Goal: Task Accomplishment & Management: Complete application form

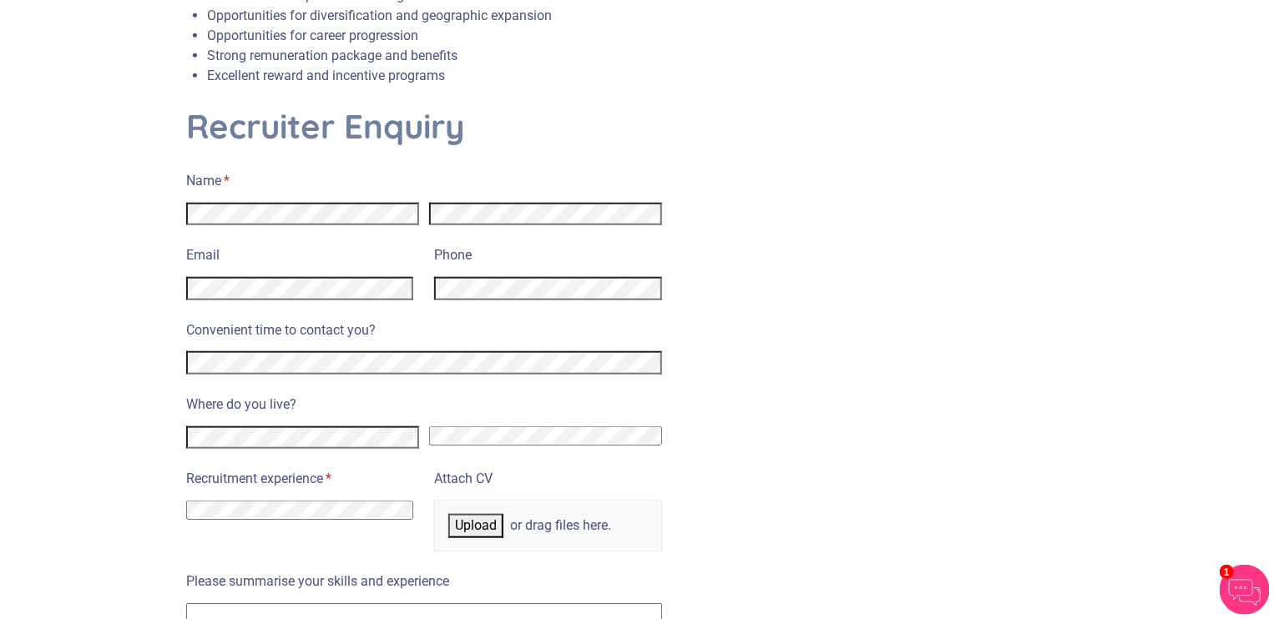
scroll to position [631, 0]
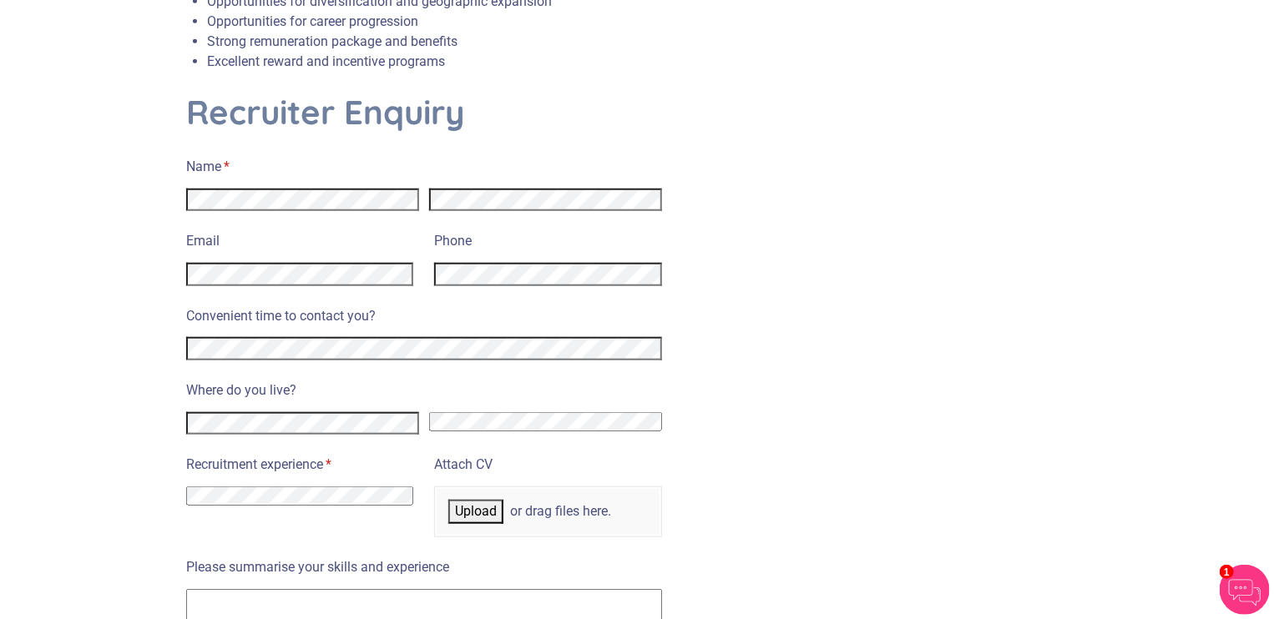
select select "Canada"
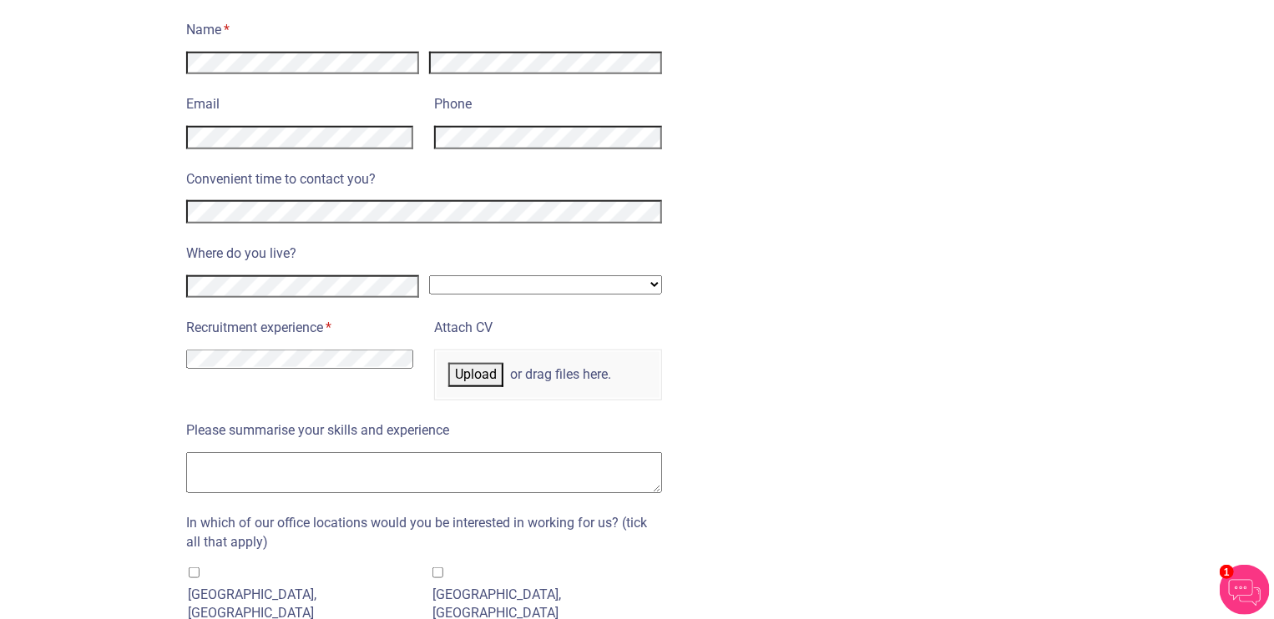
scroll to position [784, 0]
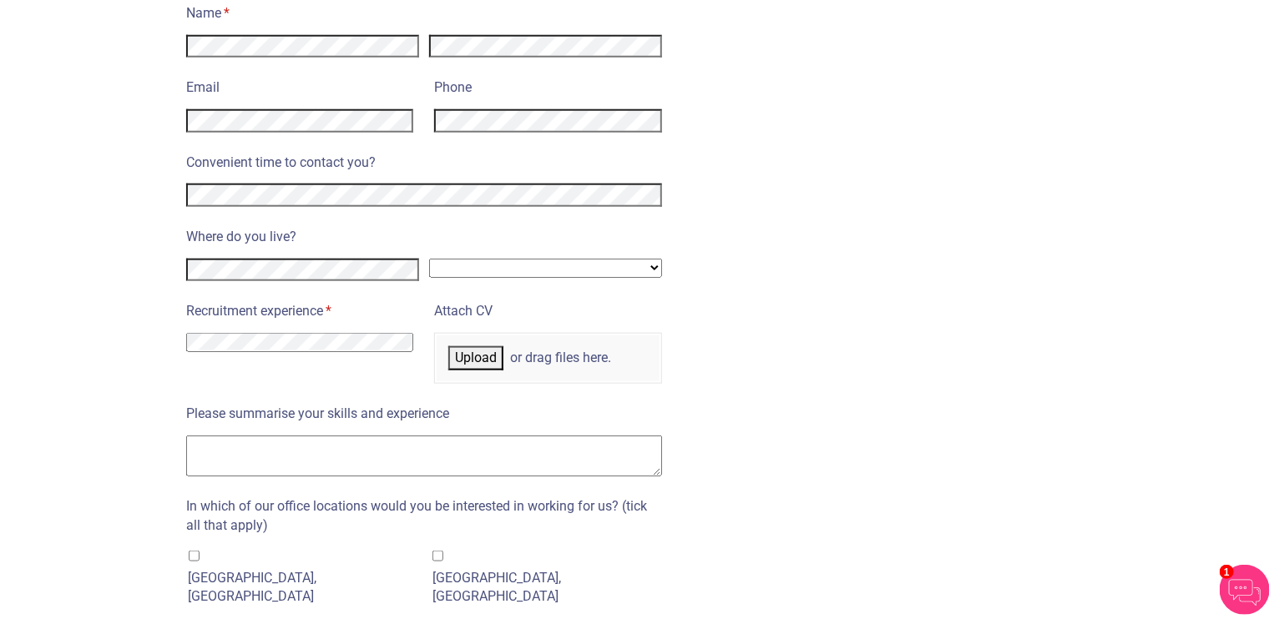
click at [314, 333] on select "I have no previous experience working in recruitment I have recruitment experie…" at bounding box center [299, 342] width 227 height 19
click at [822, 472] on div "Recruiter Enquiry Name * (required) Email Phone Convenient time to contact you?…" at bounding box center [637, 577] width 926 height 1279
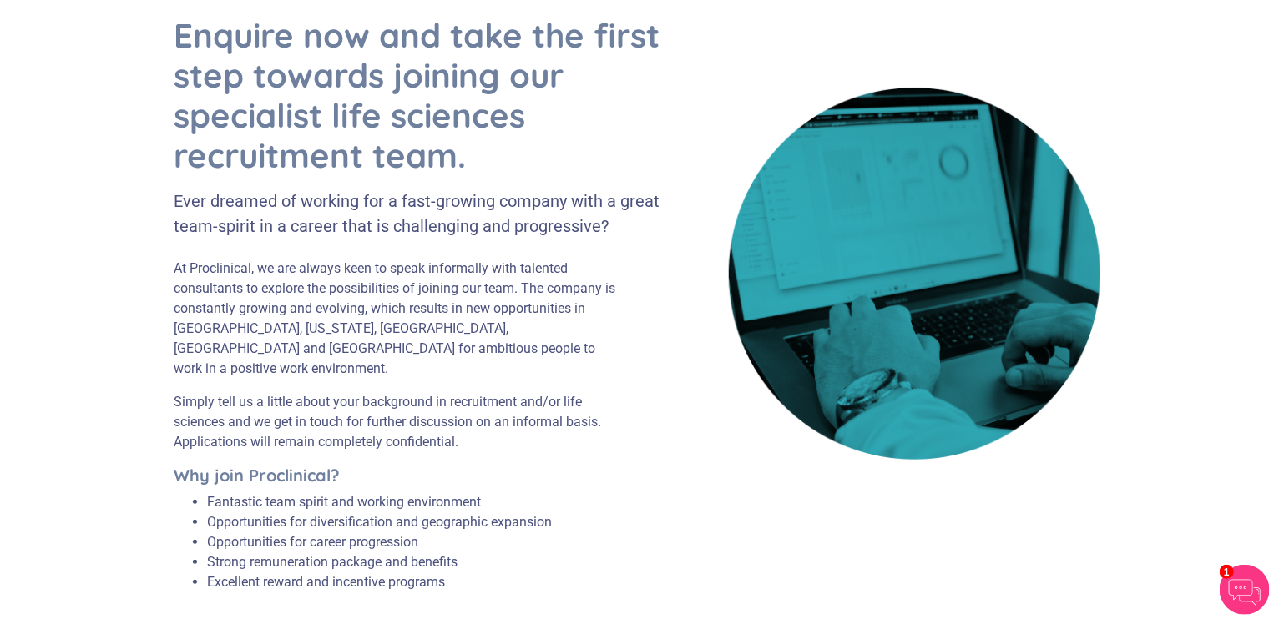
scroll to position [0, 0]
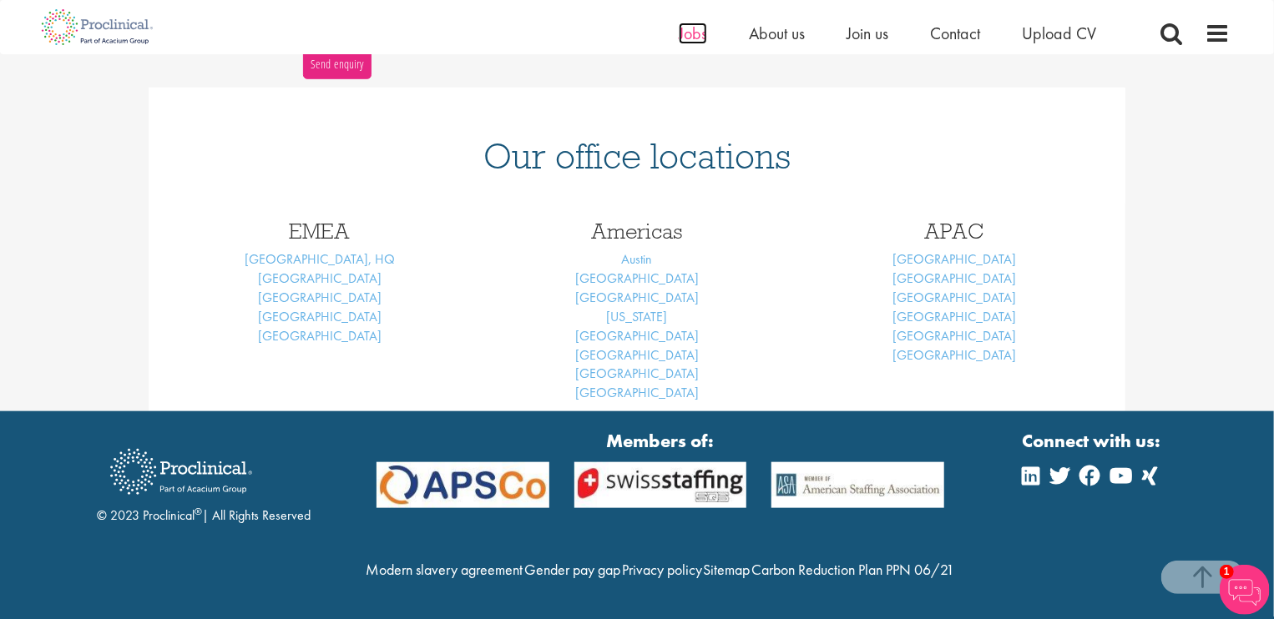
click at [700, 29] on span "Jobs" at bounding box center [692, 34] width 28 height 22
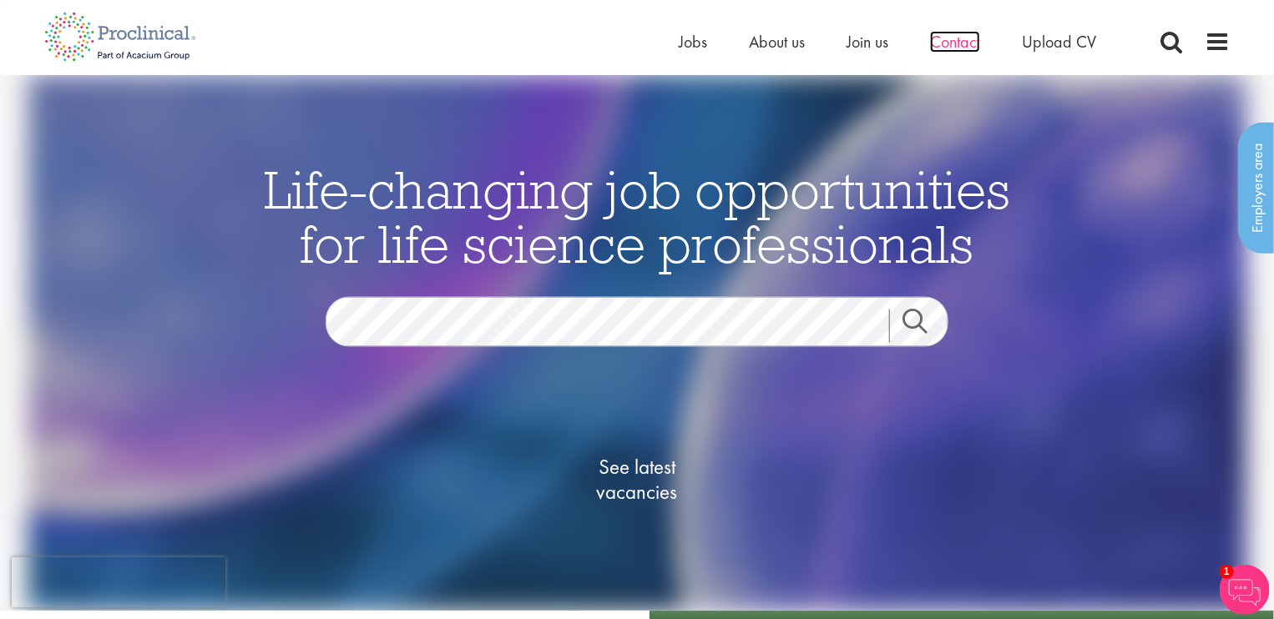
click at [972, 33] on span "Contact" at bounding box center [955, 42] width 50 height 22
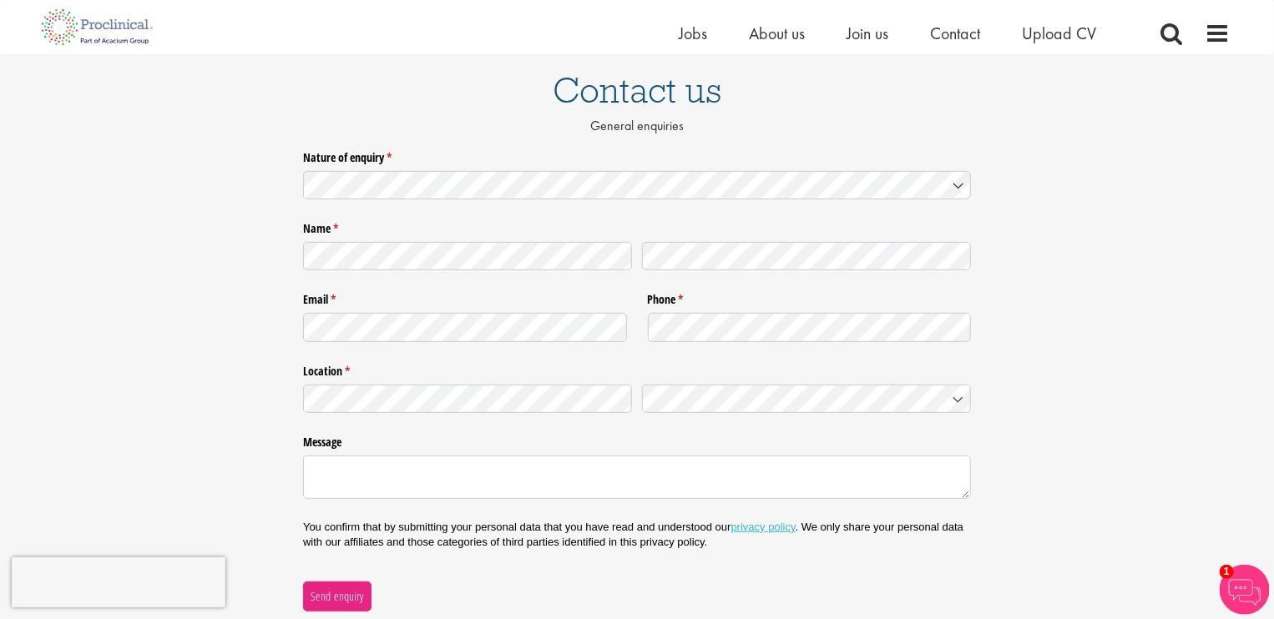
scroll to position [15, 0]
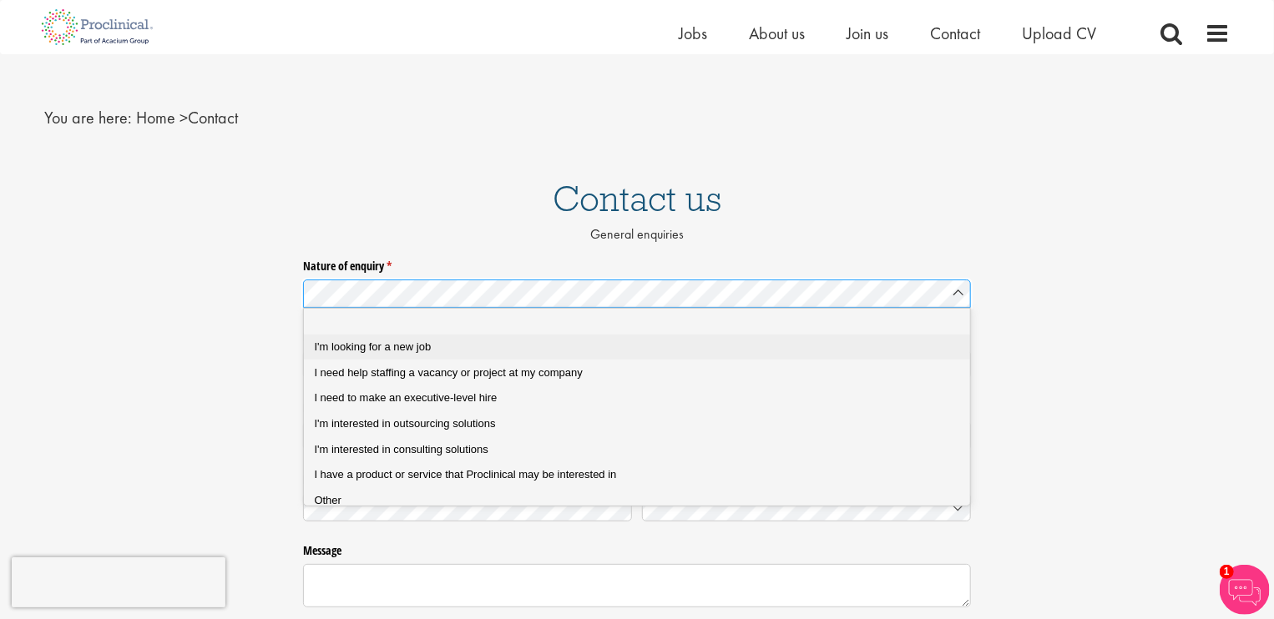
click at [500, 340] on div "I'm looking for a new job" at bounding box center [641, 347] width 653 height 15
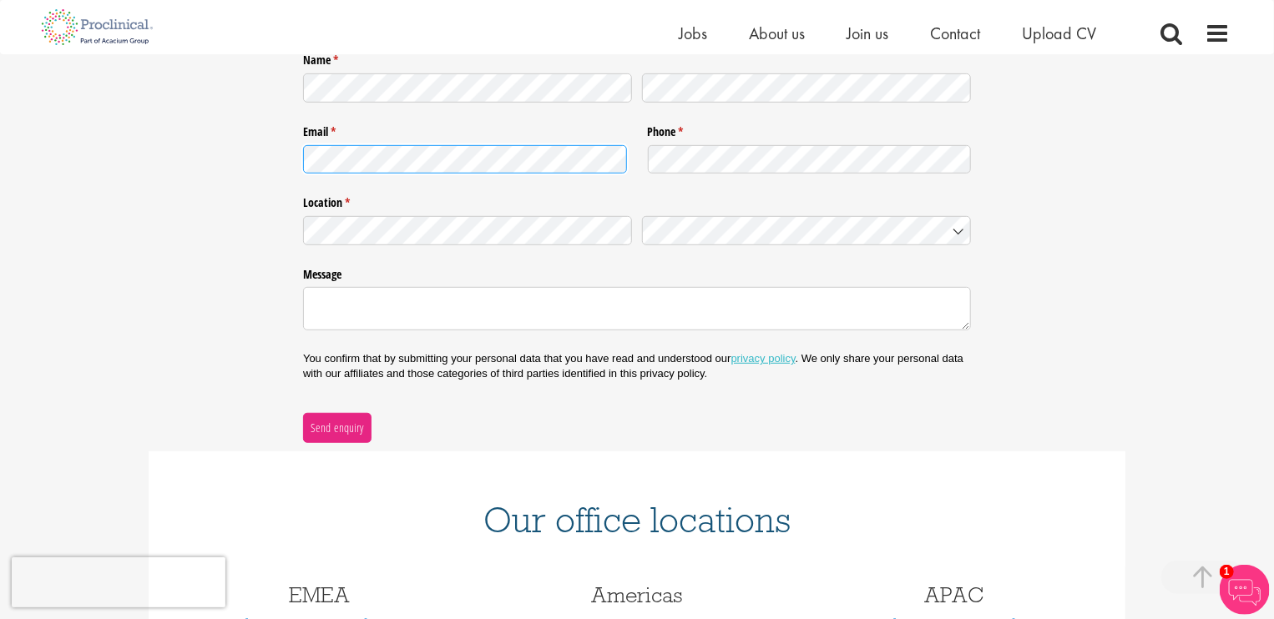
scroll to position [390, 0]
click at [594, 310] on textarea "Message" at bounding box center [637, 307] width 668 height 43
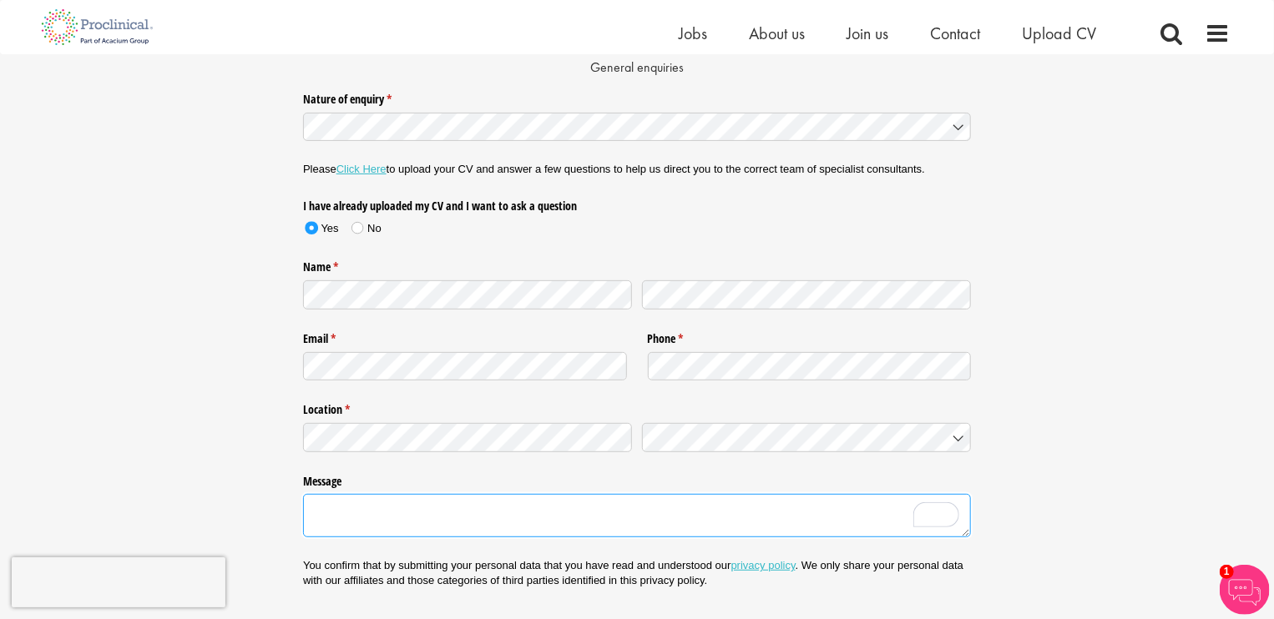
scroll to position [180, 0]
click at [359, 230] on span at bounding box center [357, 230] width 12 height 12
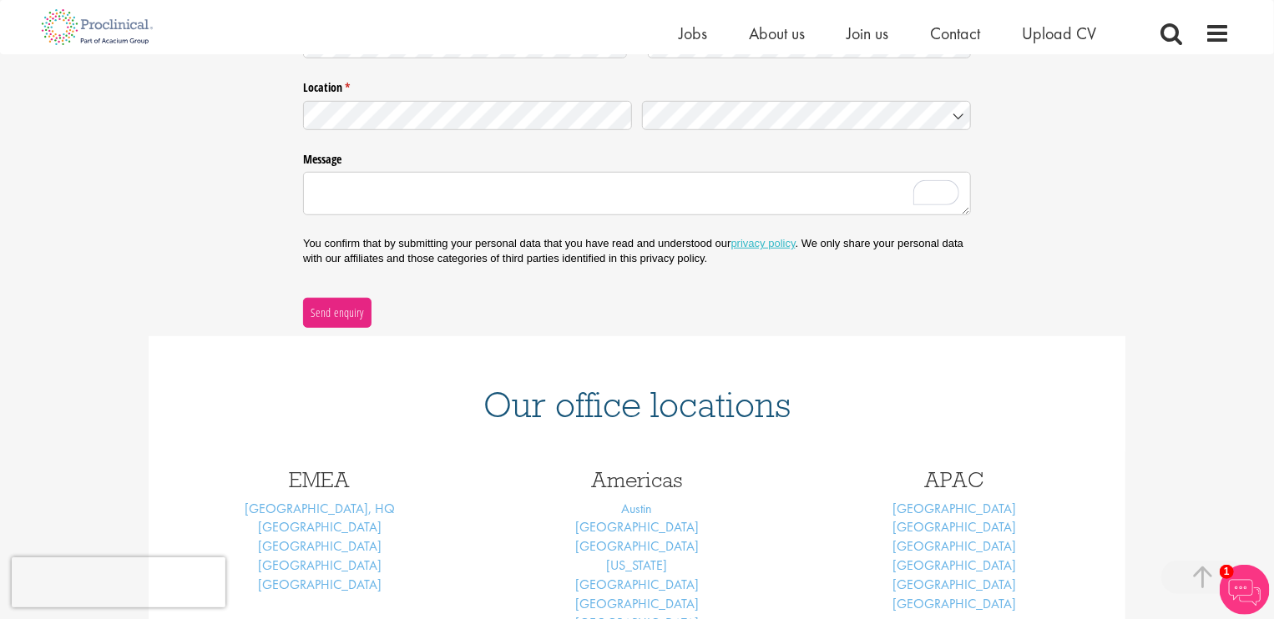
scroll to position [511, 0]
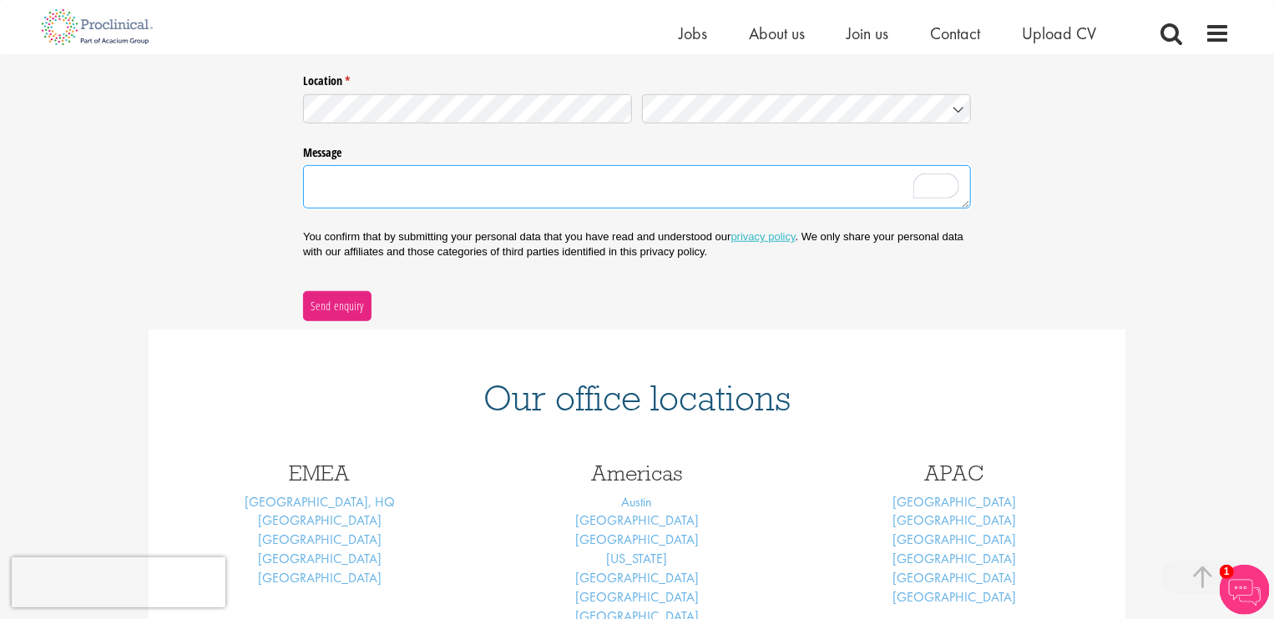
click at [444, 177] on textarea "Message" at bounding box center [637, 186] width 668 height 43
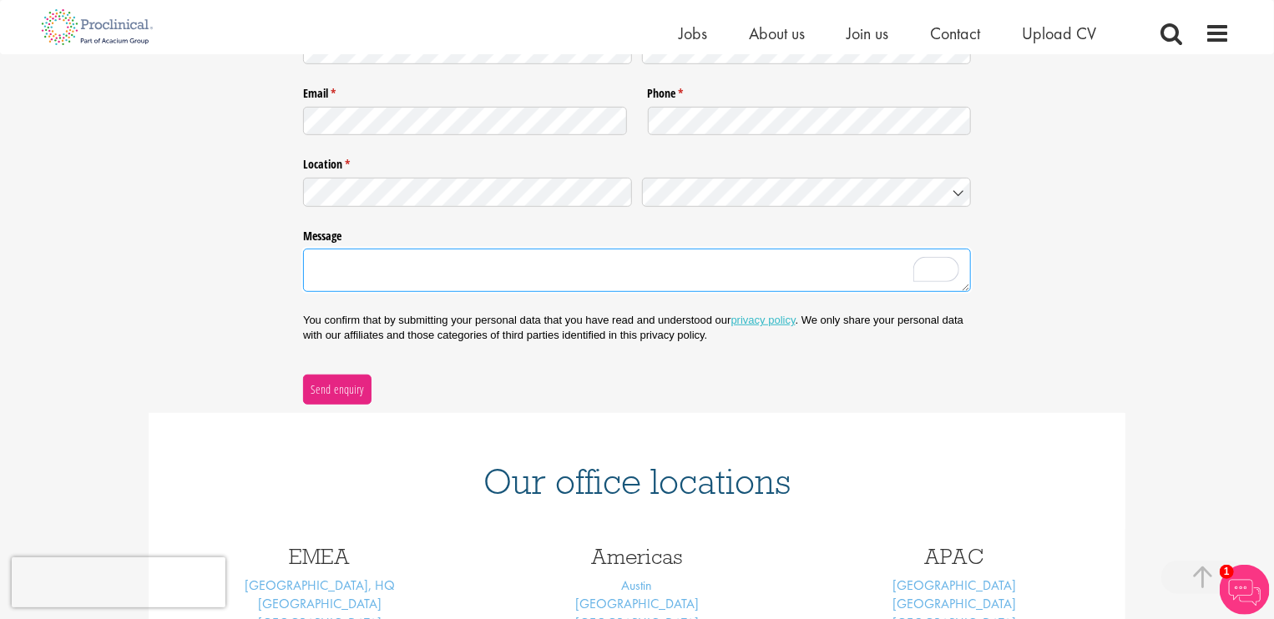
scroll to position [407, 0]
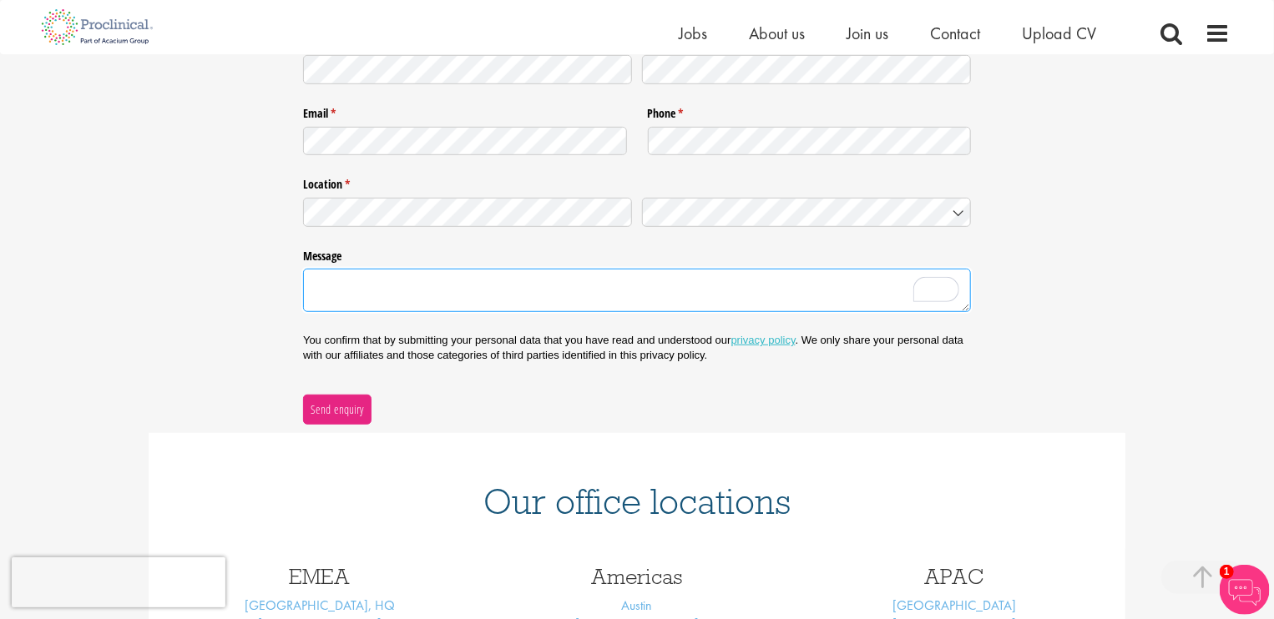
paste textarea "Hello, My name is Yukta Vankar, and I am currently based in Waterloo, Ontario. …"
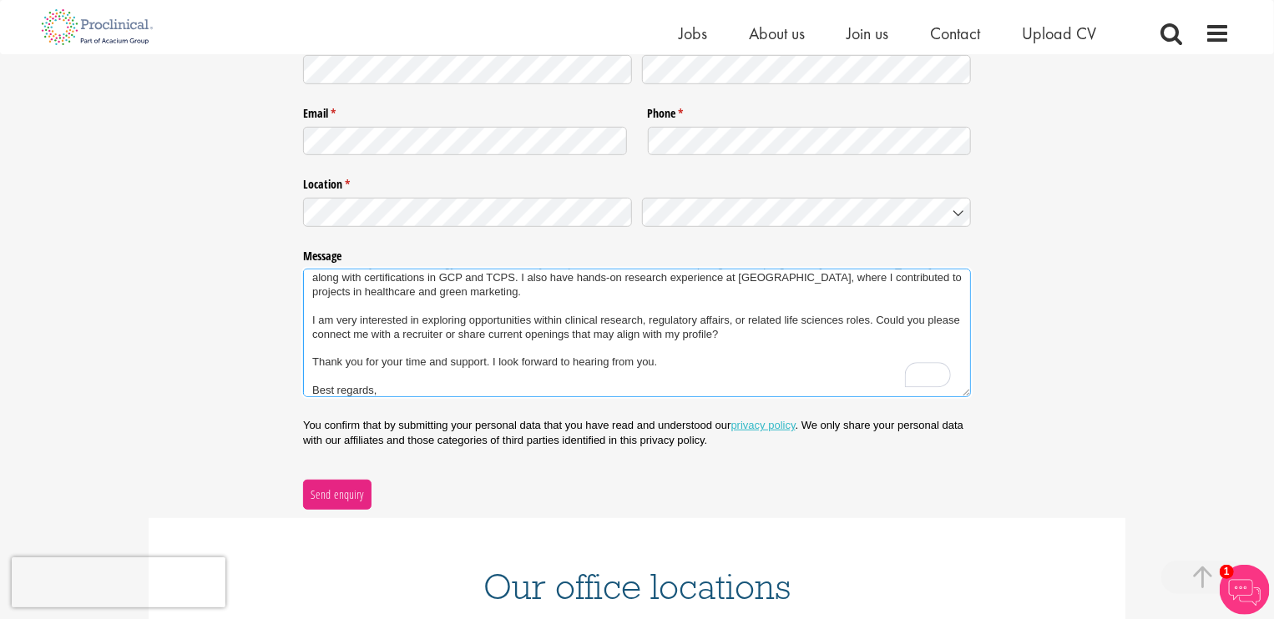
scroll to position [0, 0]
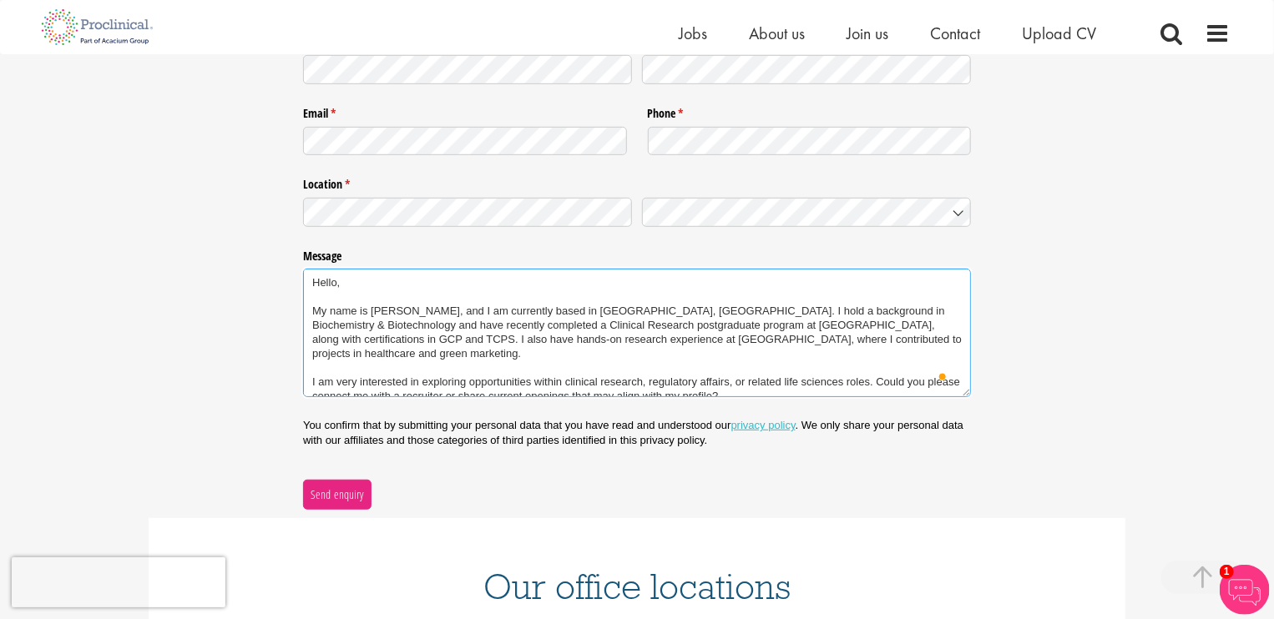
click at [615, 315] on textarea "Hello, My name is Yukta Vankar, and I am currently based in Waterloo, Ontario. …" at bounding box center [637, 333] width 668 height 129
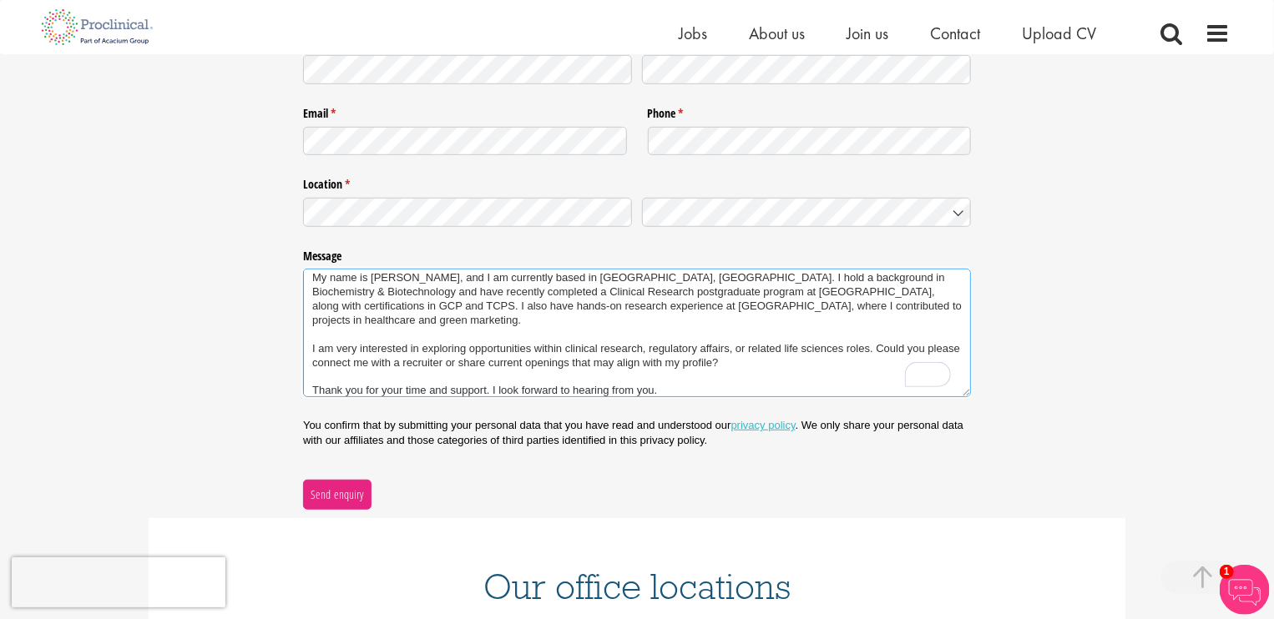
click at [502, 346] on textarea "Hello, My name is Yukta Vankar, and I am currently based in Missisauga, Ontario…" at bounding box center [637, 333] width 668 height 129
paste textarea "My name is Yukta Vankar, and I am currently based in Waterloo, Ontario. I hold …"
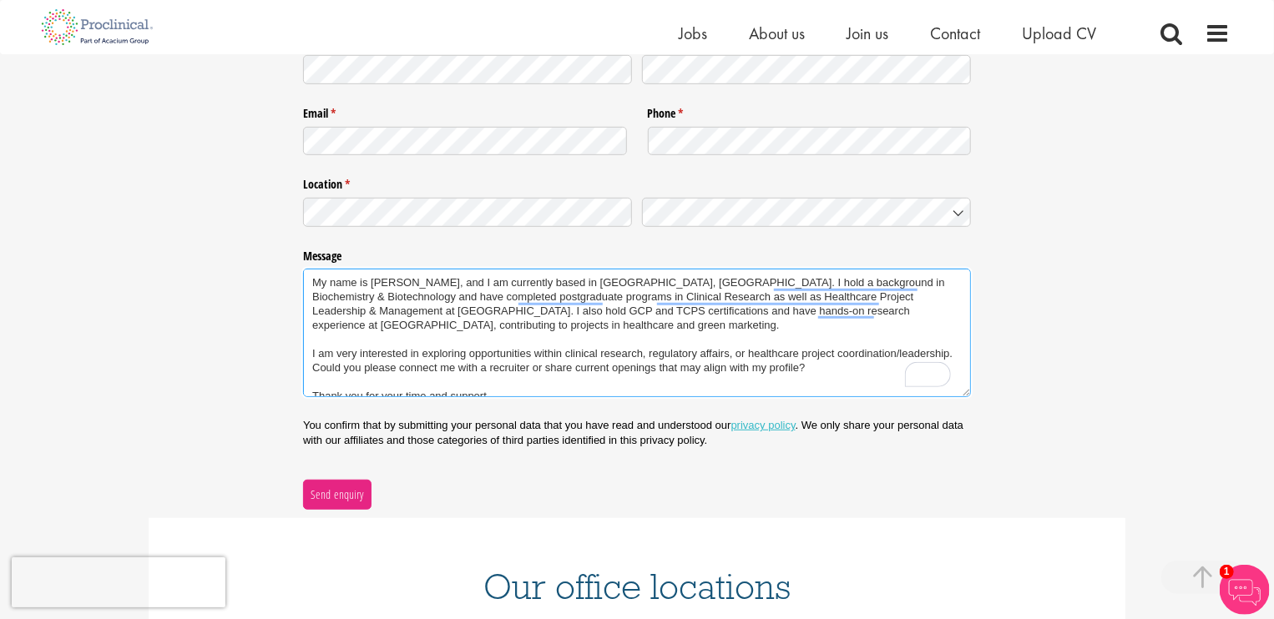
click at [613, 287] on textarea "My name is Yukta Vankar, and I am currently based in Waterloo, Ontario. I hold …" at bounding box center [637, 333] width 668 height 129
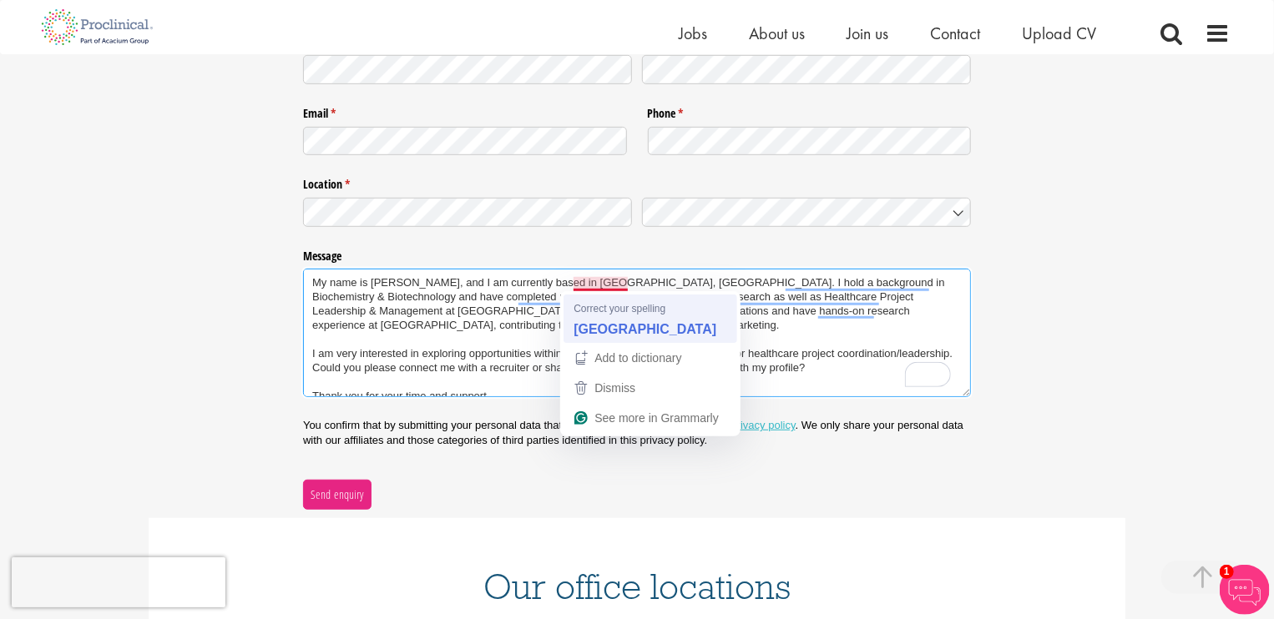
type textarea "My name is Yukta Vankar, and I am currently based in Missisauga, Ontario. I hol…"
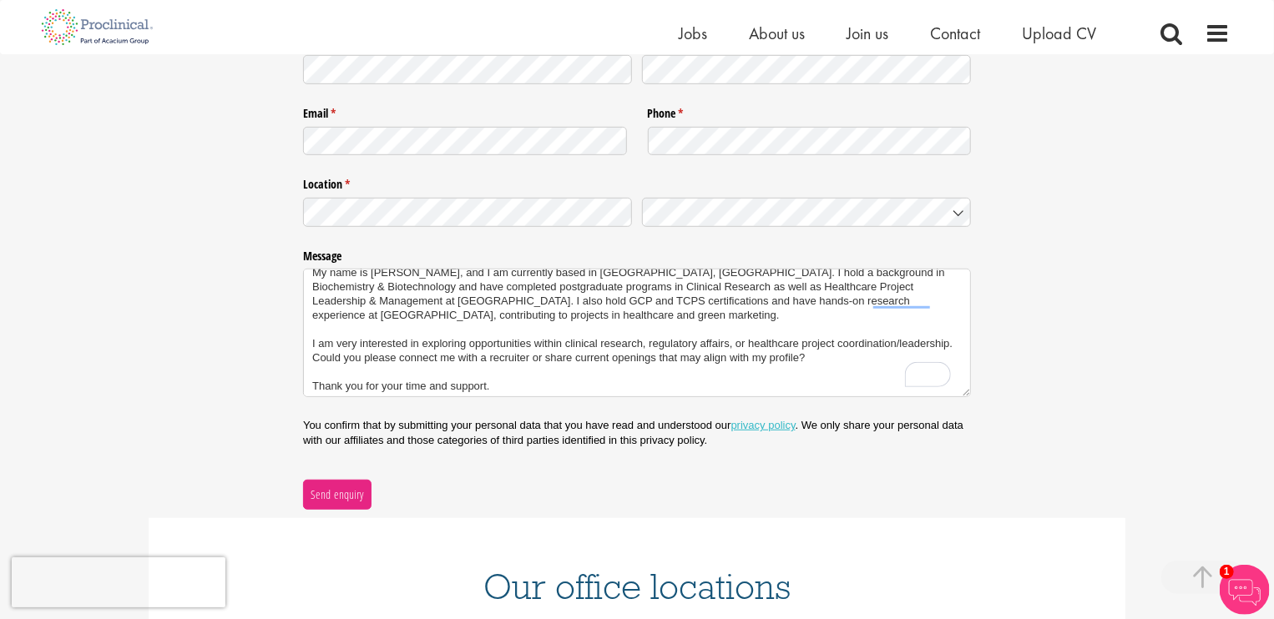
scroll to position [13, 0]
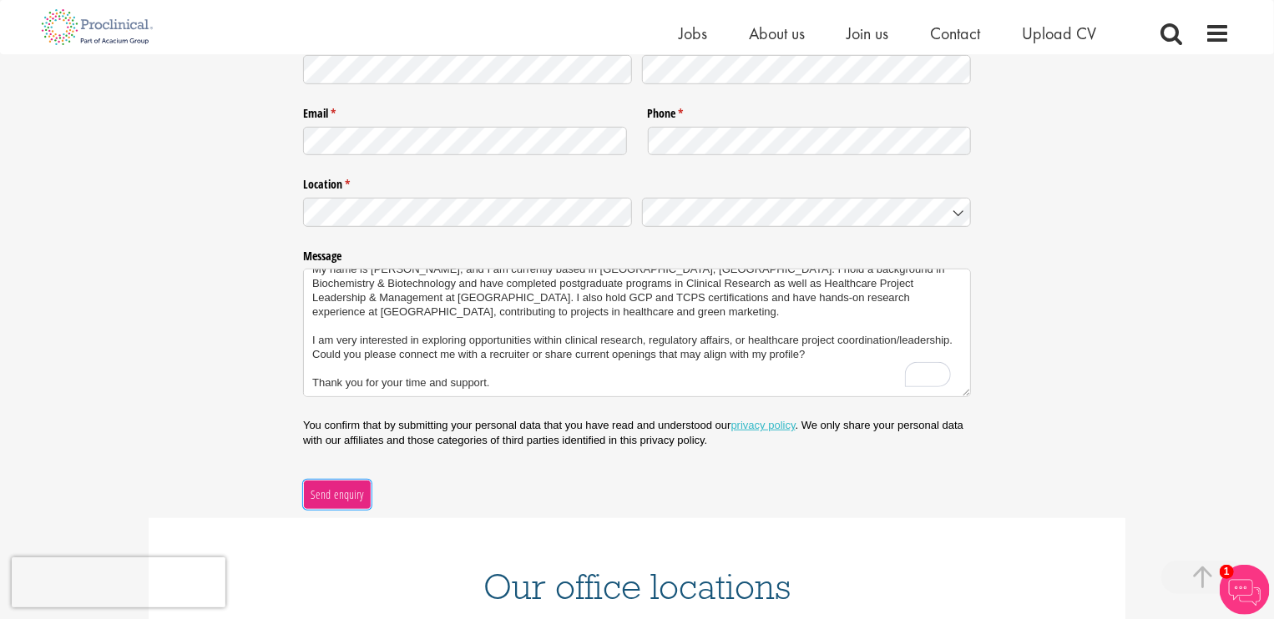
click at [351, 483] on button "Send enquiry" at bounding box center [337, 495] width 68 height 30
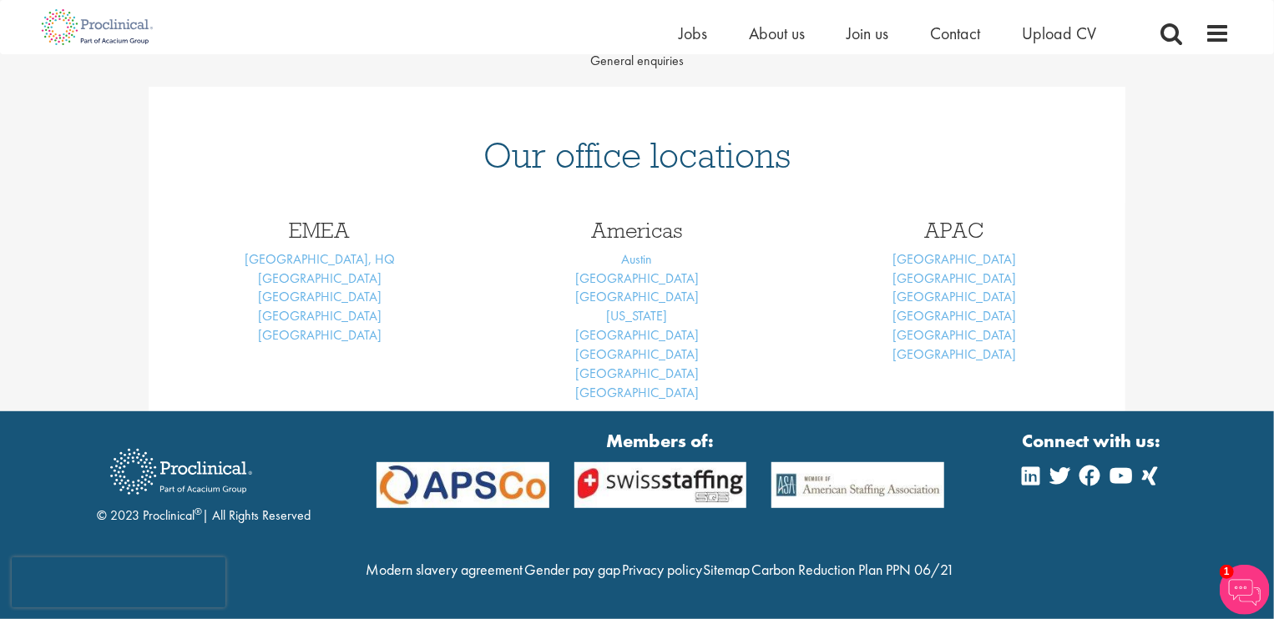
scroll to position [224, 0]
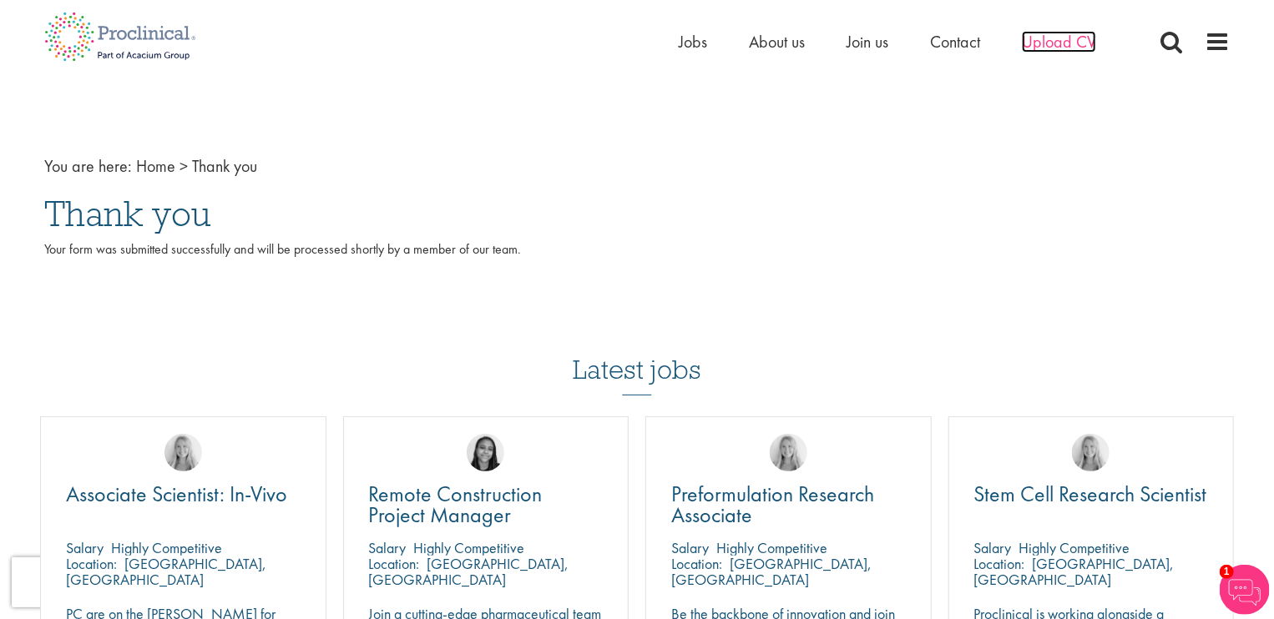
click at [1074, 38] on span "Upload CV" at bounding box center [1058, 42] width 74 height 22
